Goal: Register for event/course

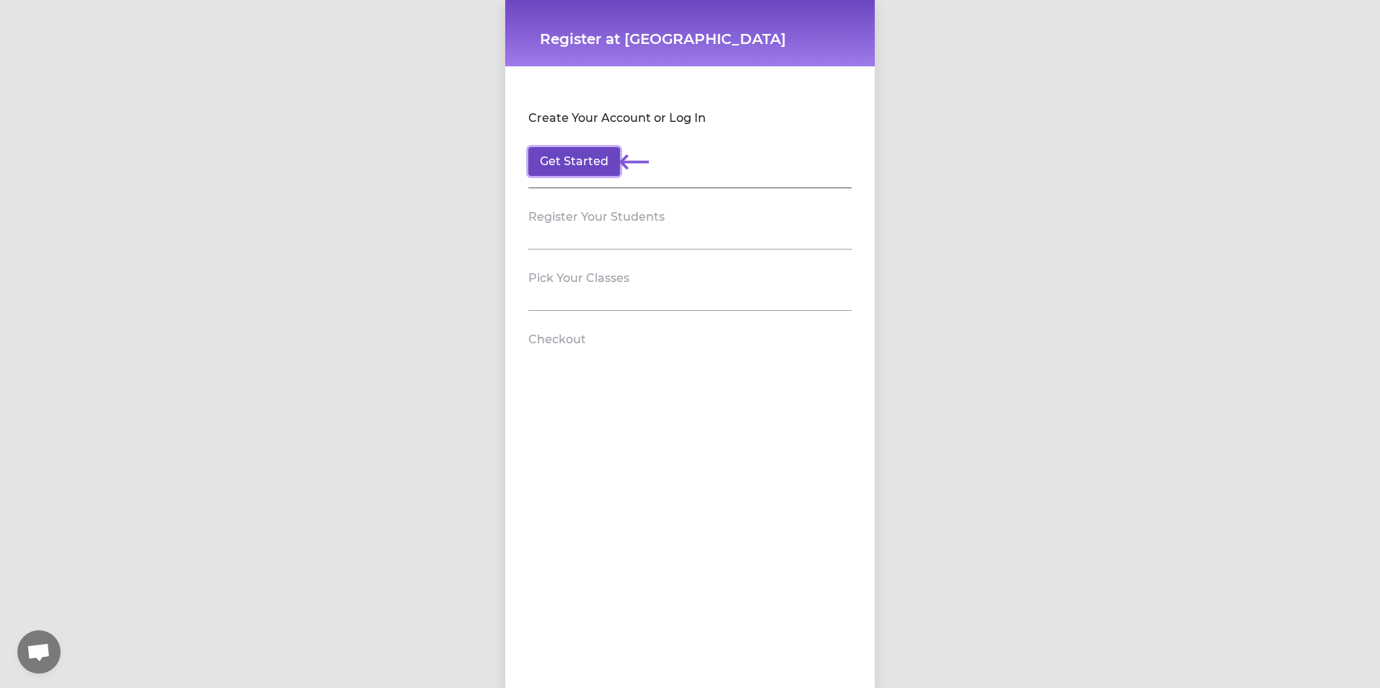
click at [576, 160] on button "Get Started" at bounding box center [574, 161] width 92 height 29
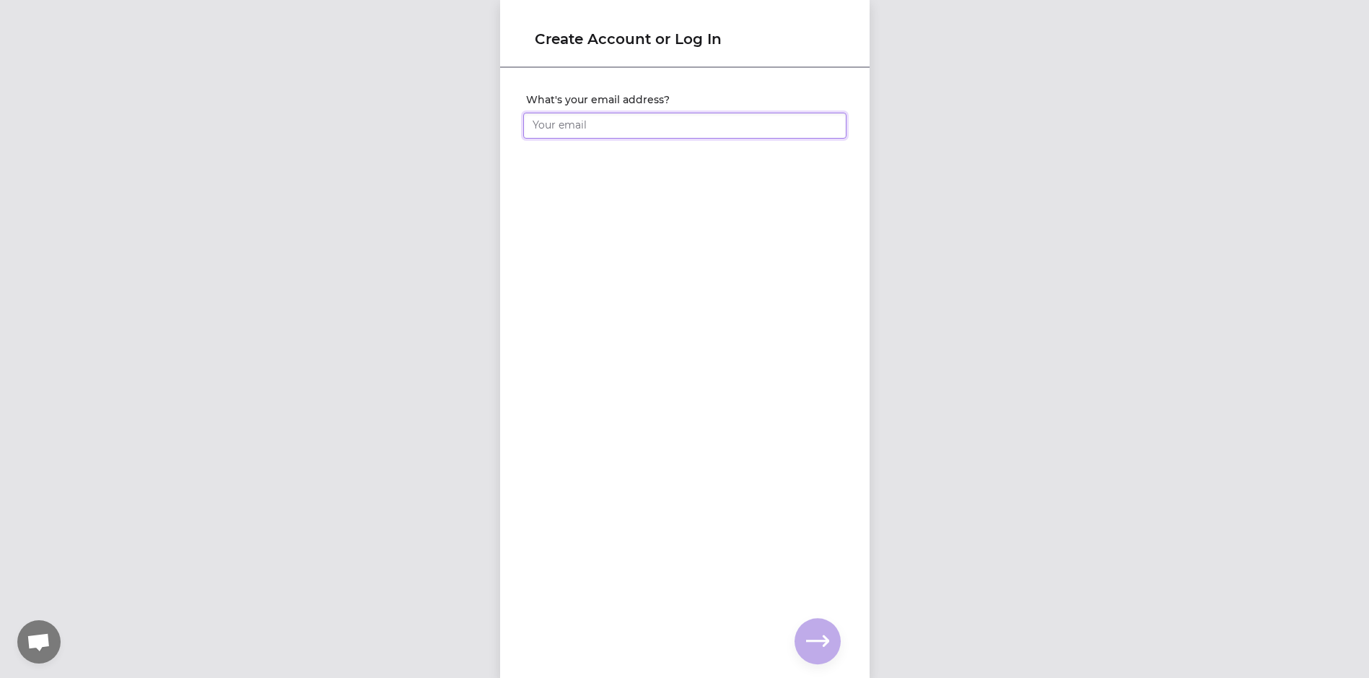
click at [577, 131] on input "What's your email address?" at bounding box center [684, 126] width 323 height 26
type input "[EMAIL_ADDRESS][DOMAIN_NAME]"
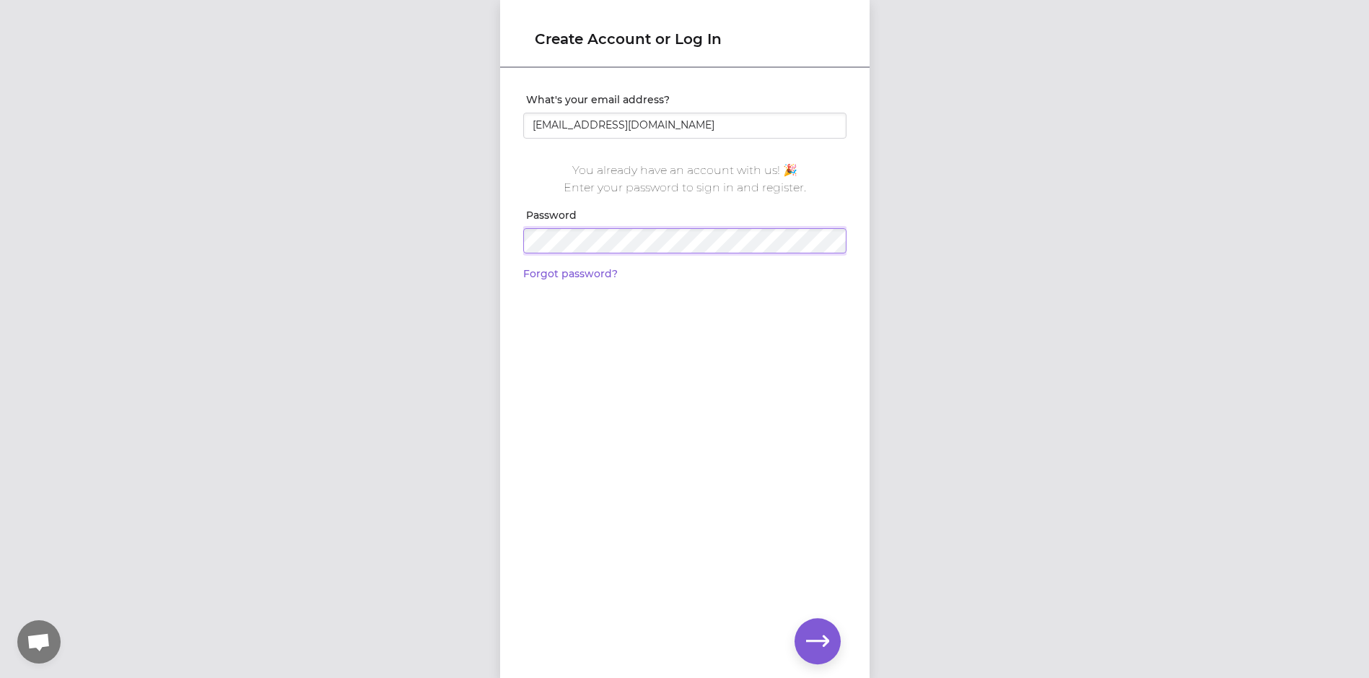
click input "submit" at bounding box center [0, 0] width 0 height 0
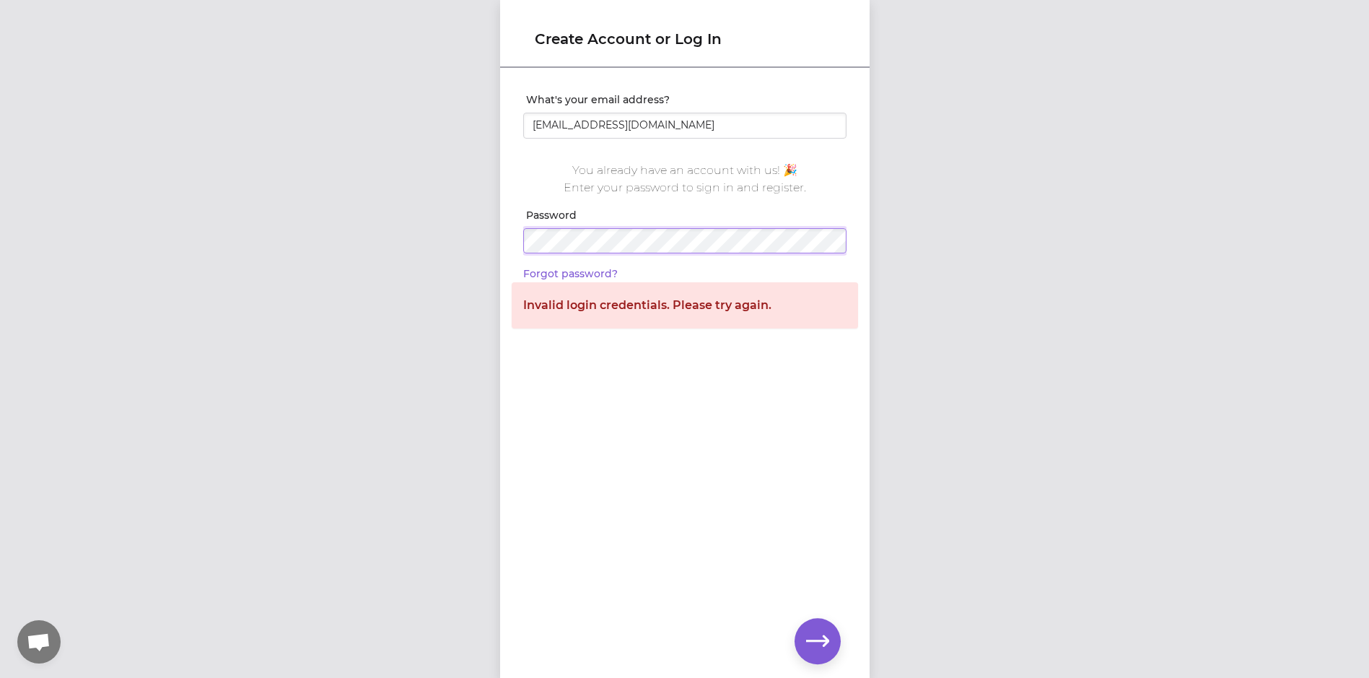
click at [489, 245] on div "Create Account or Log In What's your email address? [EMAIL_ADDRESS][DOMAIN_NAME…" at bounding box center [684, 339] width 1369 height 678
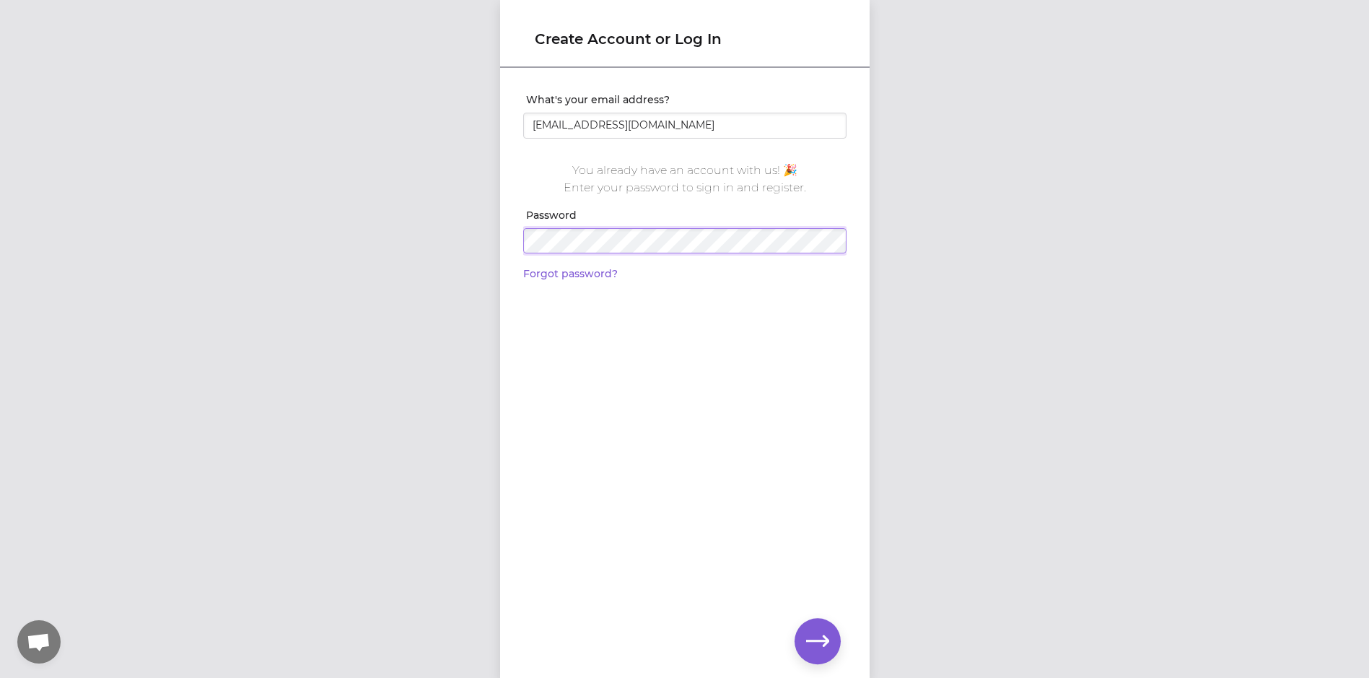
click input "submit" at bounding box center [0, 0] width 0 height 0
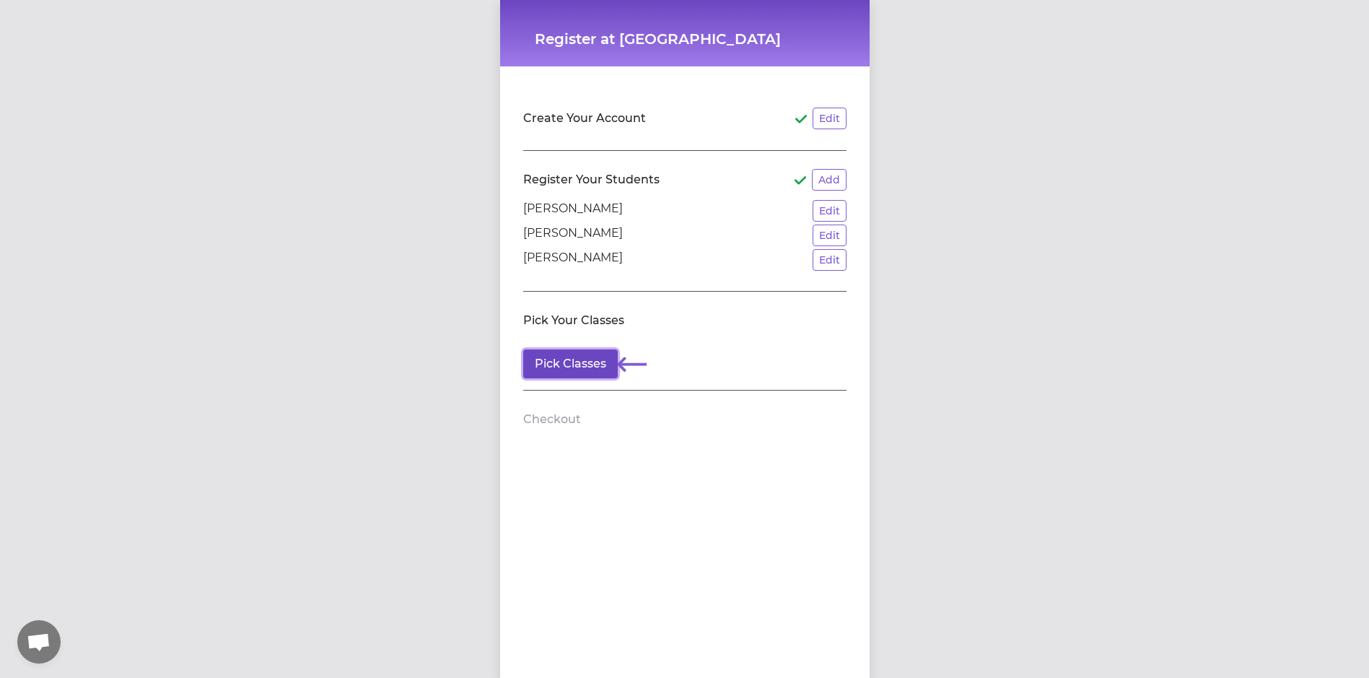
click at [587, 359] on button "Pick Classes" at bounding box center [570, 363] width 95 height 29
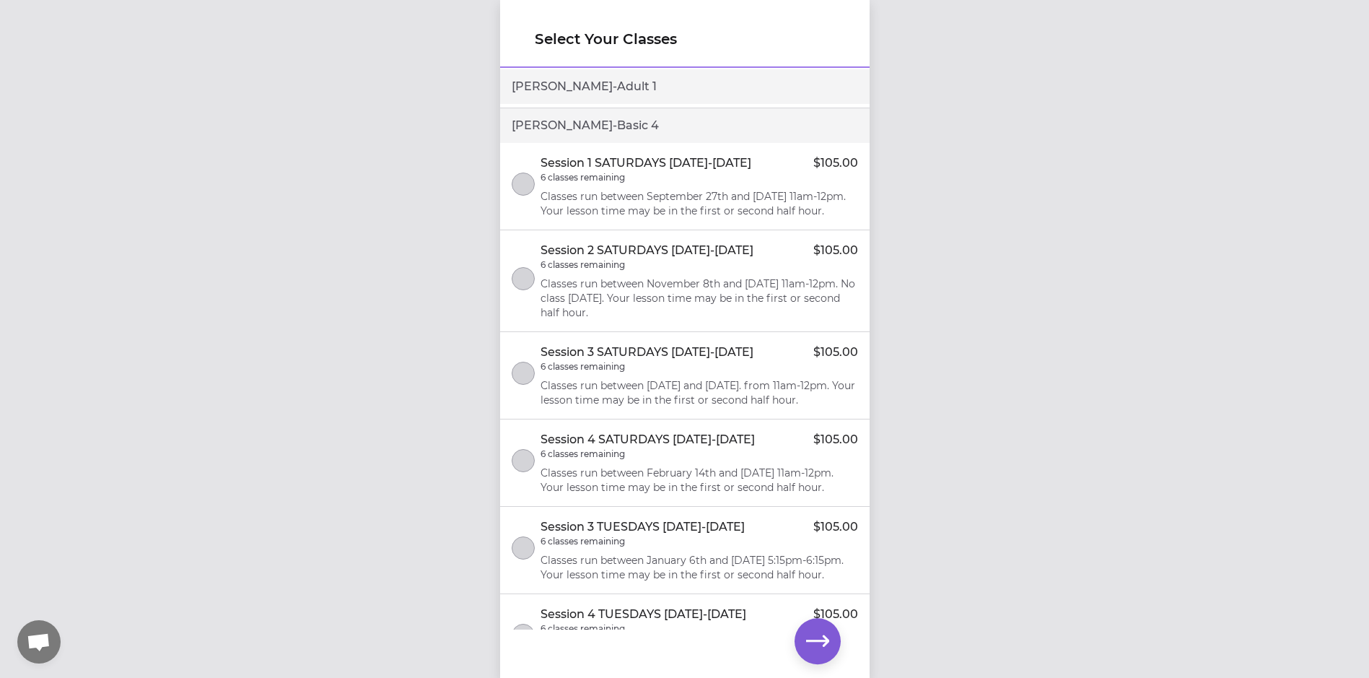
scroll to position [1876, 0]
